Goal: Task Accomplishment & Management: Manage account settings

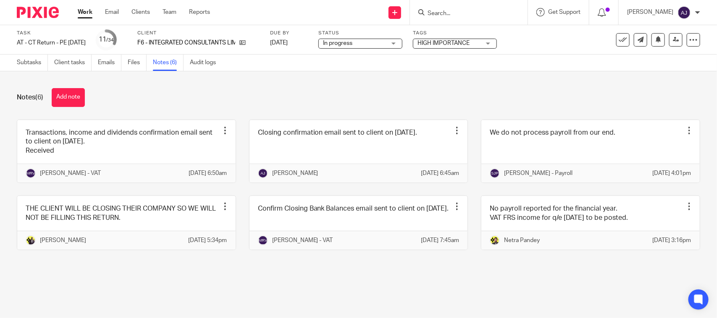
click at [347, 280] on div "Notes (6) Add note Transactions, income and dividends confirmation email sent t…" at bounding box center [358, 175] width 717 height 208
click at [246, 95] on div "Notes (6) Add note" at bounding box center [358, 97] width 683 height 19
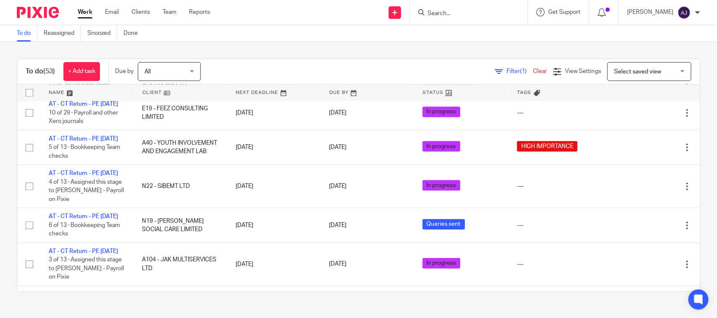
scroll to position [1155, 0]
